Goal: Navigation & Orientation: Find specific page/section

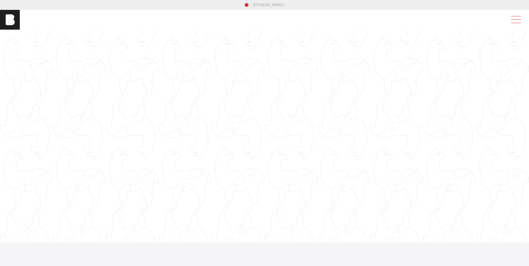
click at [514, 19] on span at bounding box center [514, 19] width 14 height 11
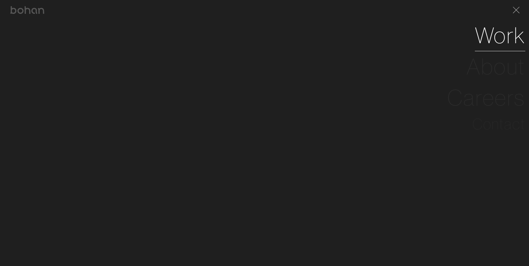
click at [495, 47] on link "Work" at bounding box center [500, 35] width 50 height 31
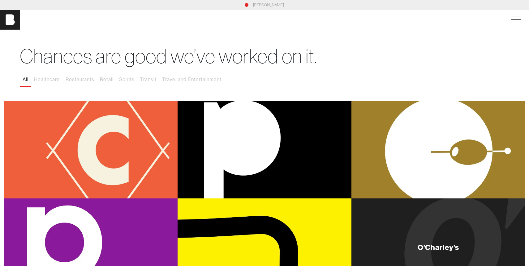
click at [432, 237] on div "O’Charley’s" at bounding box center [438, 248] width 174 height 98
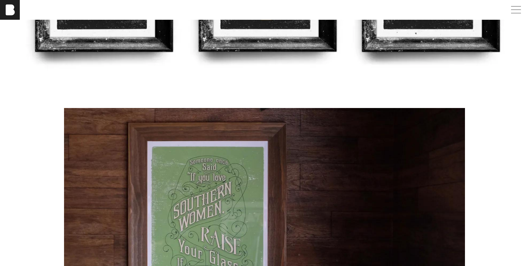
scroll to position [2935, 0]
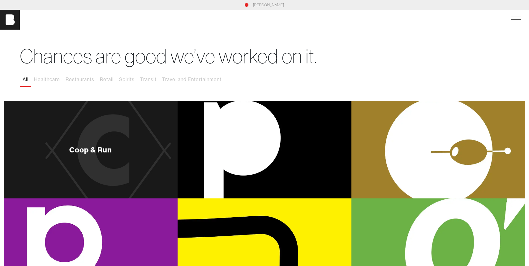
click at [101, 138] on div "Coop & Run" at bounding box center [91, 150] width 174 height 98
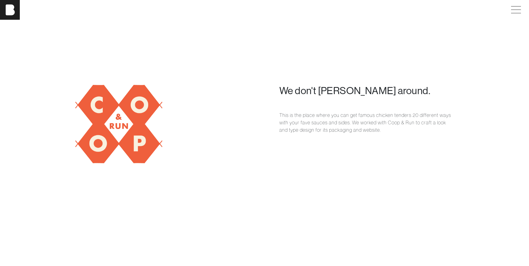
scroll to position [463, 0]
